Goal: Information Seeking & Learning: Learn about a topic

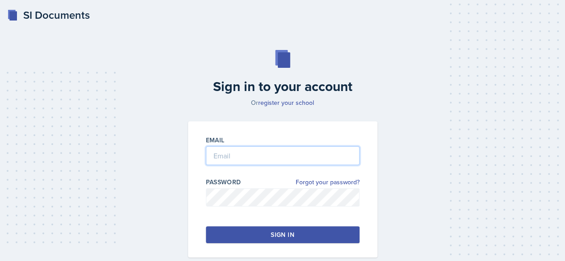
click at [277, 154] on input "email" at bounding box center [283, 156] width 154 height 19
type input "[EMAIL_ADDRESS][DOMAIN_NAME]"
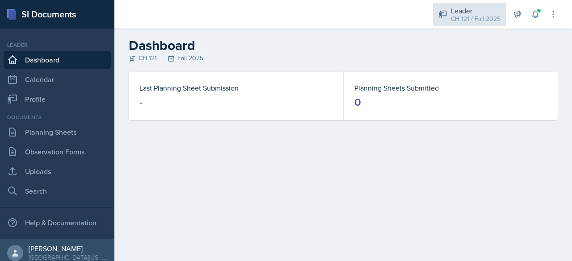
click at [460, 18] on div "CH 121 / Fall 2025" at bounding box center [476, 18] width 50 height 9
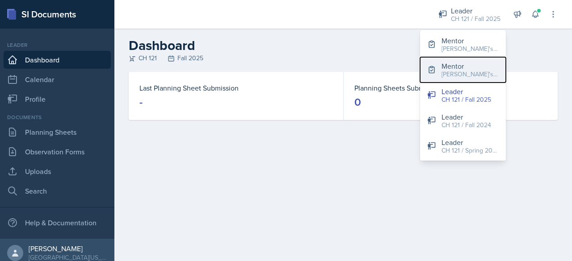
click at [468, 67] on div "Mentor" at bounding box center [469, 66] width 57 height 11
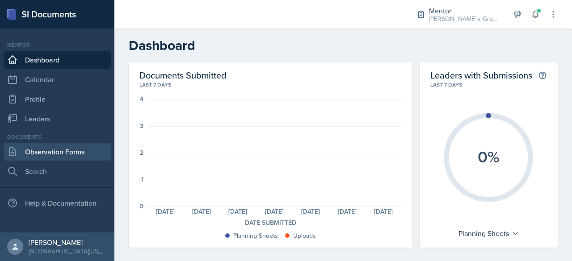
click at [50, 160] on link "Observation Forms" at bounding box center [57, 152] width 107 height 18
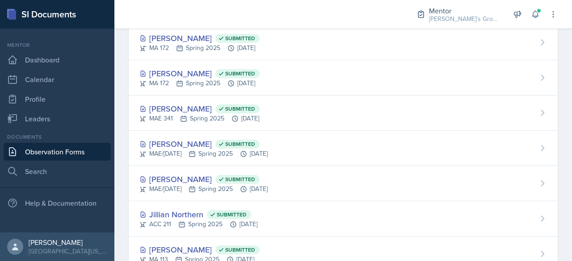
scroll to position [101, 0]
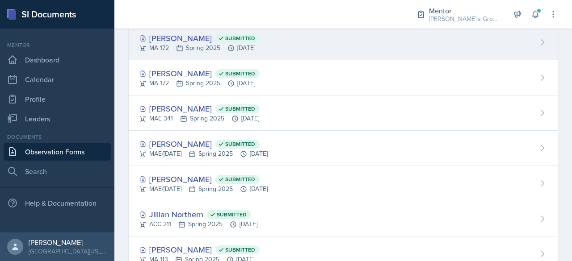
click at [186, 36] on div "[PERSON_NAME] Submitted" at bounding box center [199, 38] width 120 height 12
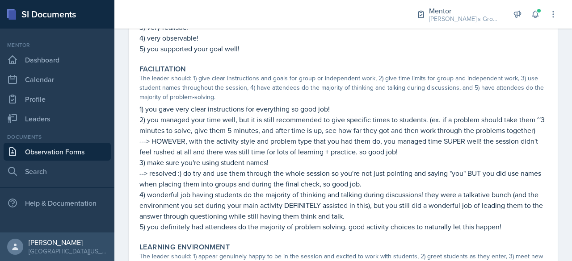
scroll to position [147, 0]
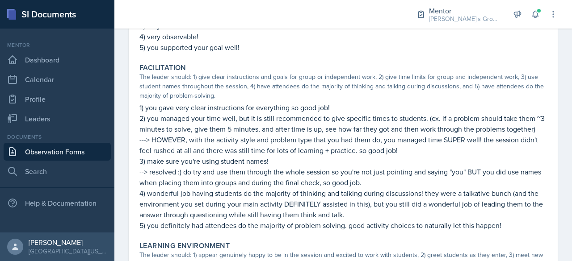
click at [355, 205] on p "4) wonderful job having students do the majority of thinking and talking during…" at bounding box center [342, 204] width 407 height 32
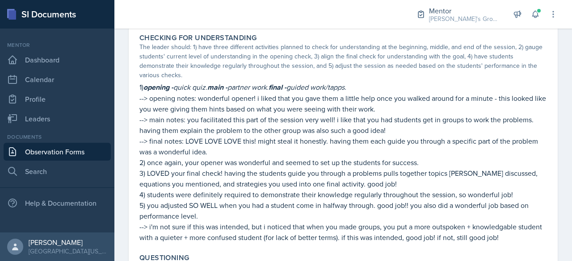
scroll to position [503, 0]
